Goal: Obtain resource: Download file/media

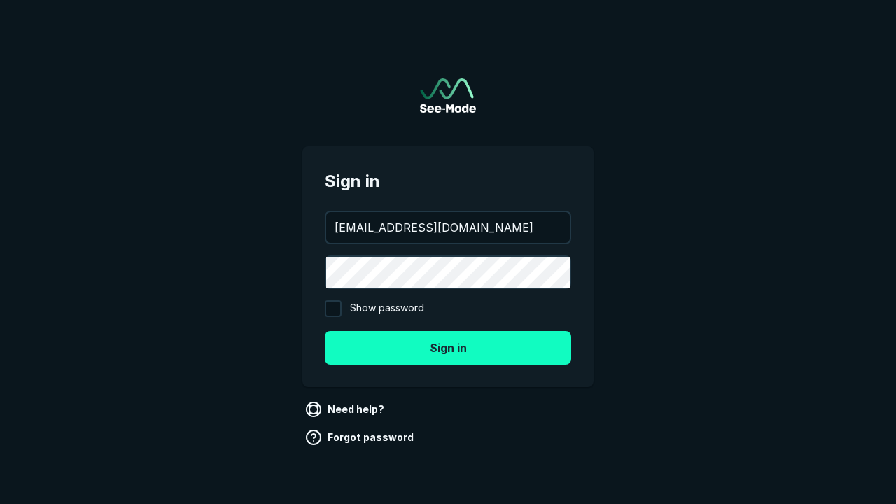
click at [448, 347] on button "Sign in" at bounding box center [448, 348] width 246 height 34
